Goal: Communication & Community: Answer question/provide support

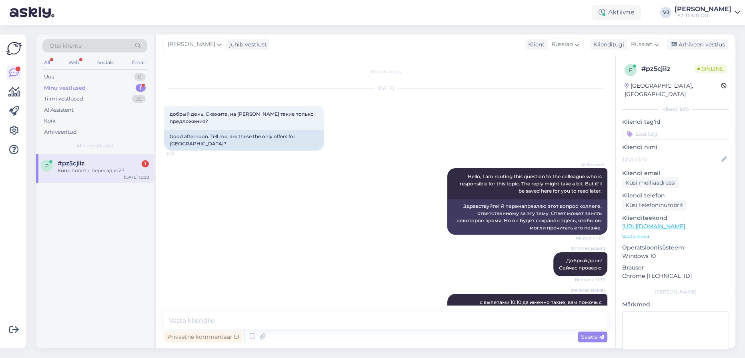
scroll to position [12, 0]
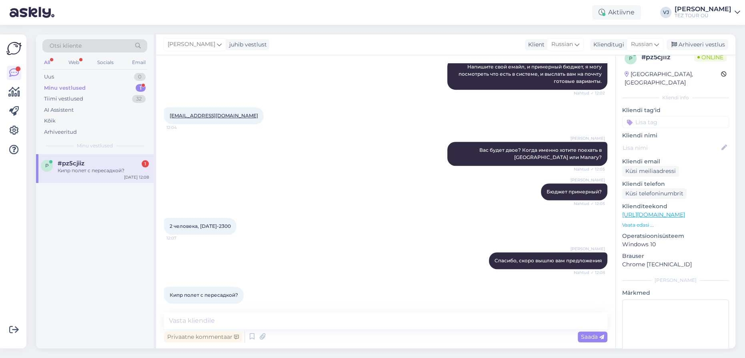
click at [323, 182] on div "[PERSON_NAME] примерный? Nähtud ✓ 12:05" at bounding box center [386, 192] width 444 height 34
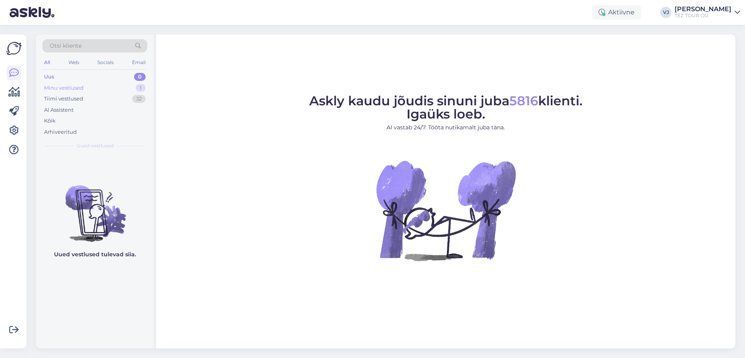
click at [87, 88] on div "Minu vestlused 1" at bounding box center [94, 87] width 105 height 11
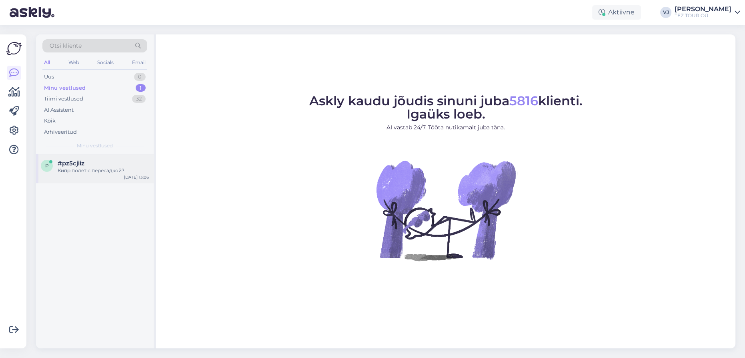
click at [97, 171] on div "Кипр полет с пересадкой?" at bounding box center [103, 170] width 91 height 7
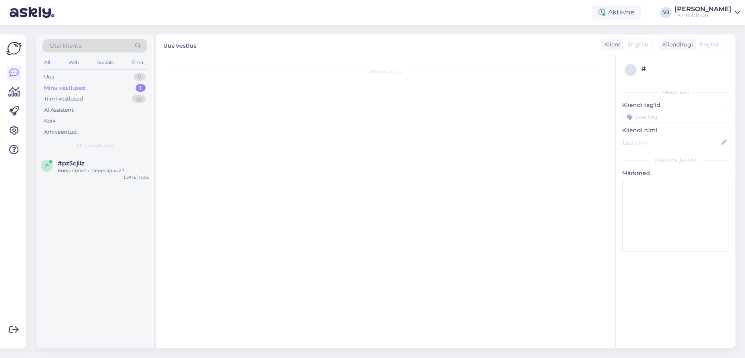
scroll to position [527, 0]
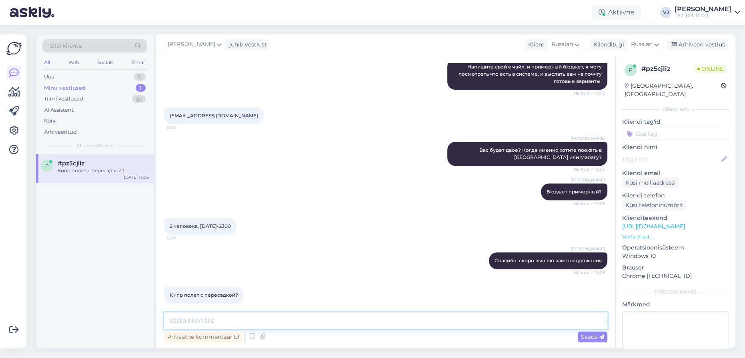
drag, startPoint x: 237, startPoint y: 321, endPoint x: 297, endPoint y: 310, distance: 60.7
click at [241, 320] on textarea at bounding box center [386, 320] width 444 height 17
type textarea "L"
type textarea "Да"
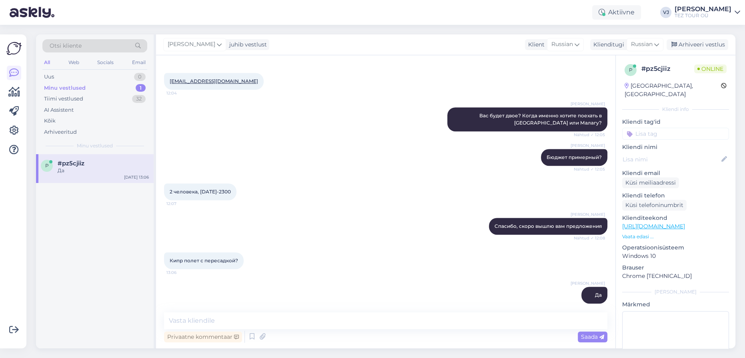
click at [106, 169] on div "Да" at bounding box center [103, 170] width 91 height 7
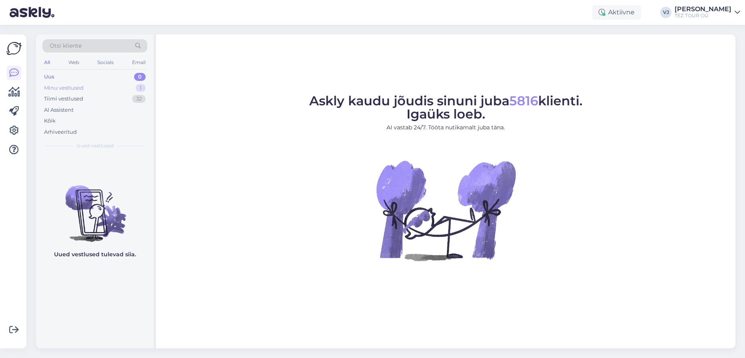
click at [96, 89] on div "Minu vestlused 1" at bounding box center [94, 87] width 105 height 11
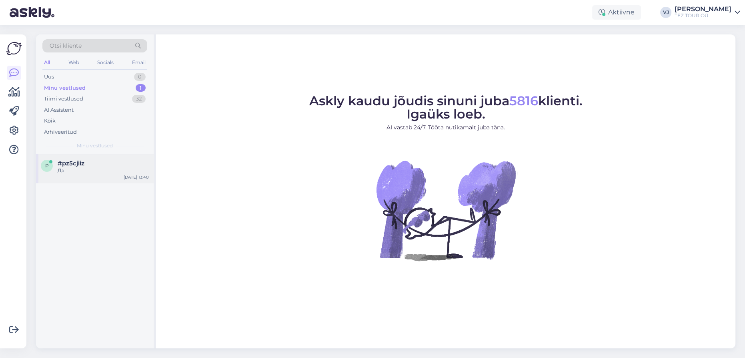
click at [108, 157] on div "p #pz5cjiiz Да [DATE] 13:40" at bounding box center [95, 168] width 118 height 29
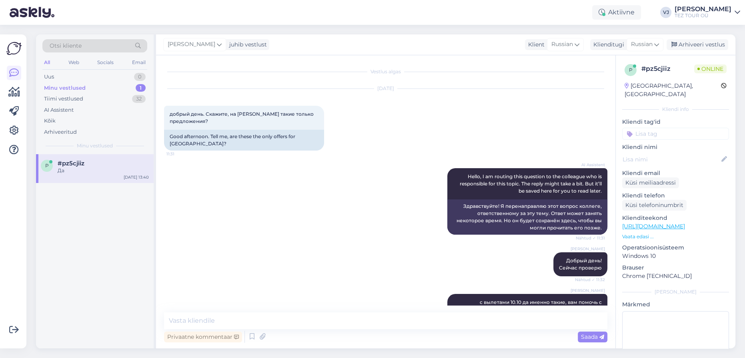
scroll to position [561, 0]
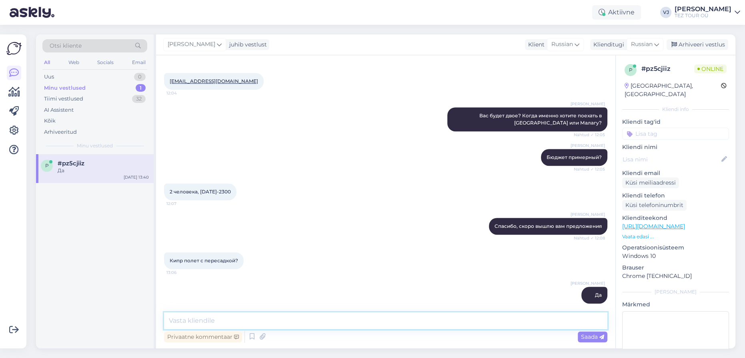
click at [361, 313] on textarea at bounding box center [386, 320] width 444 height 17
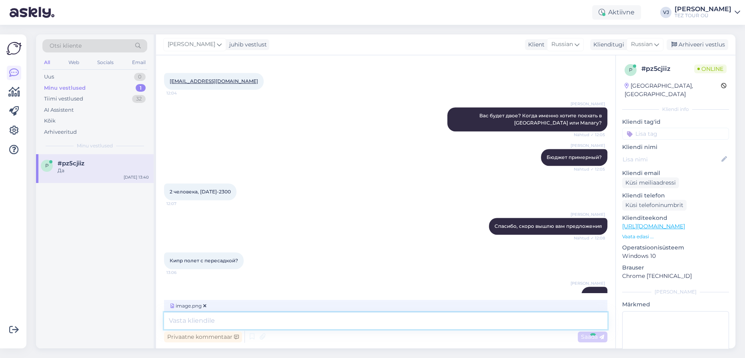
scroll to position [612, 0]
